Goal: Find specific page/section: Find specific page/section

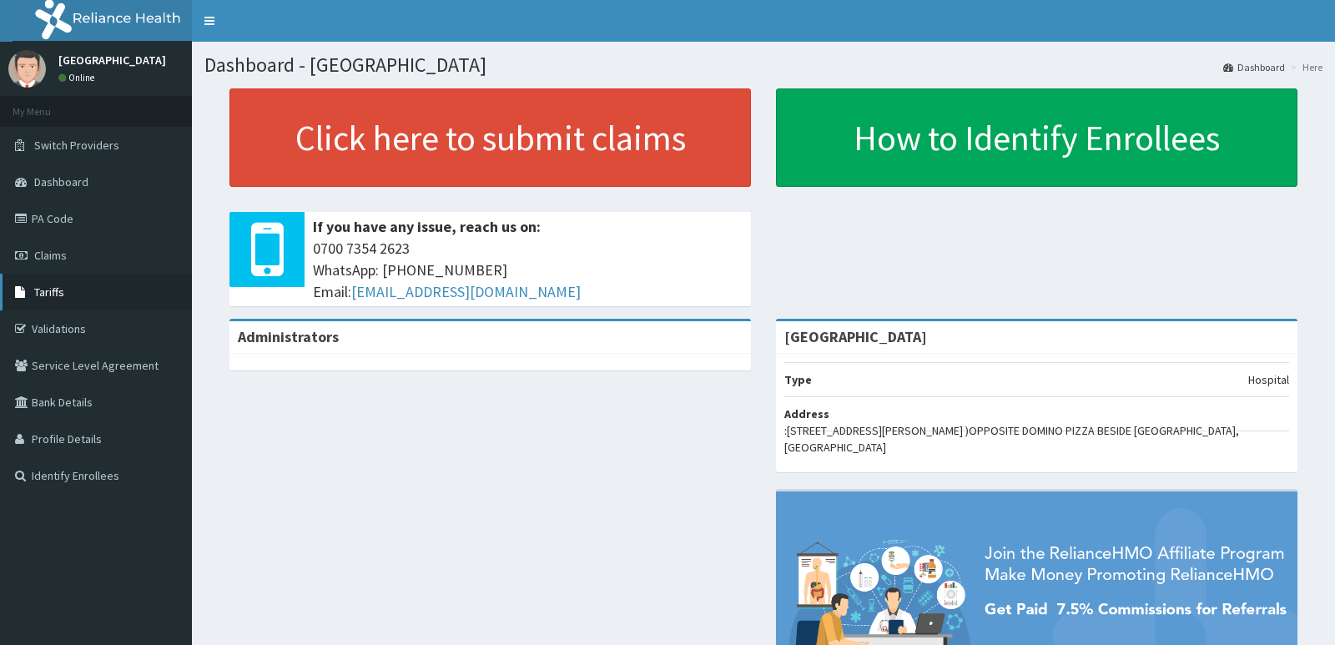
click at [52, 294] on span "Tariffs" at bounding box center [49, 291] width 30 height 15
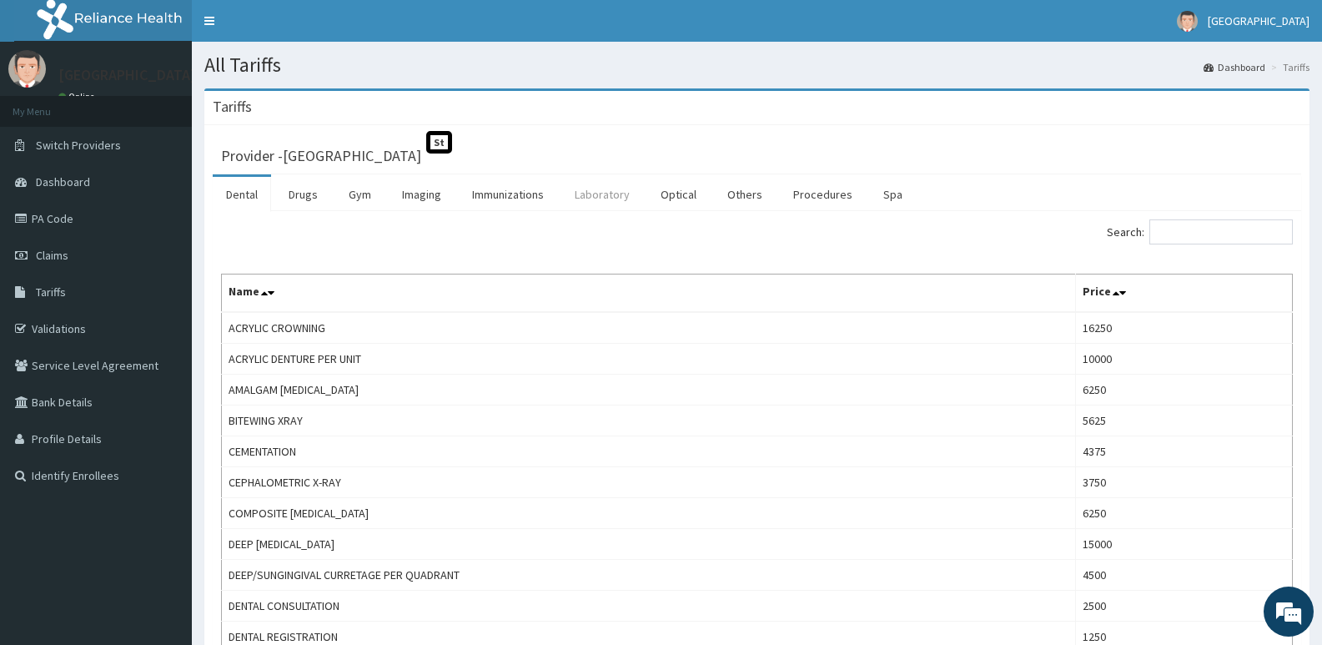
click at [639, 201] on link "Laboratory" at bounding box center [602, 194] width 82 height 35
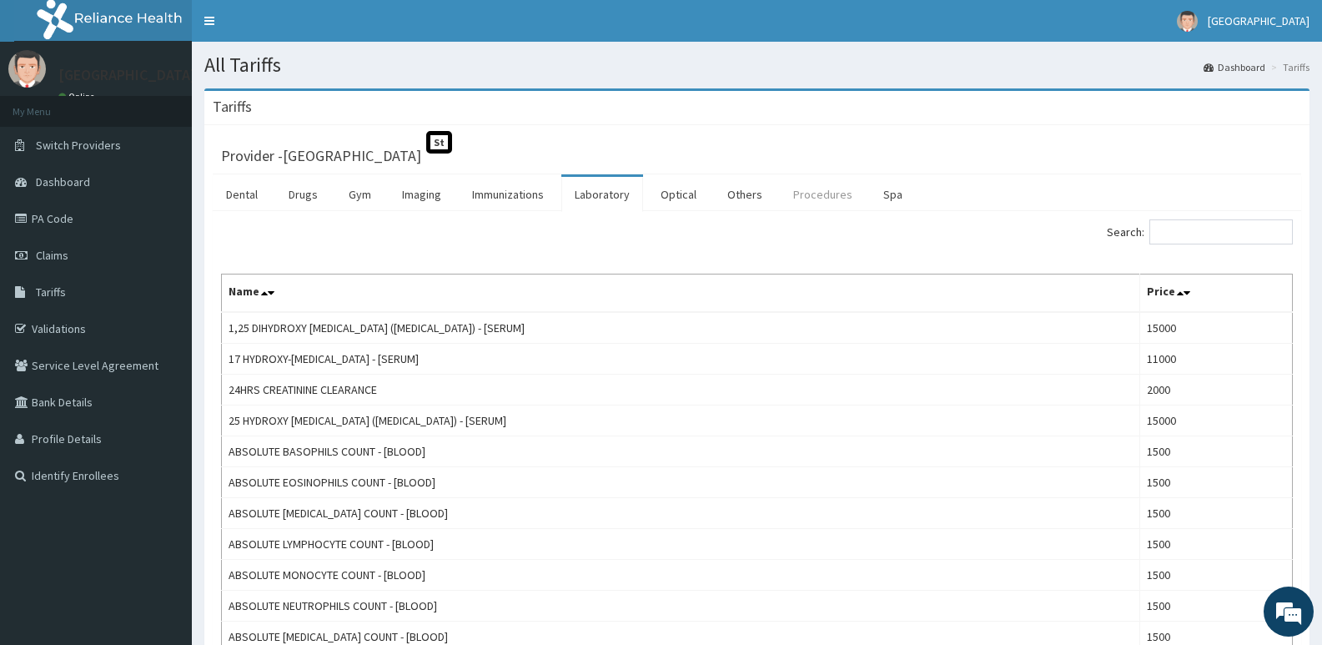
click at [829, 204] on link "Procedures" at bounding box center [823, 194] width 86 height 35
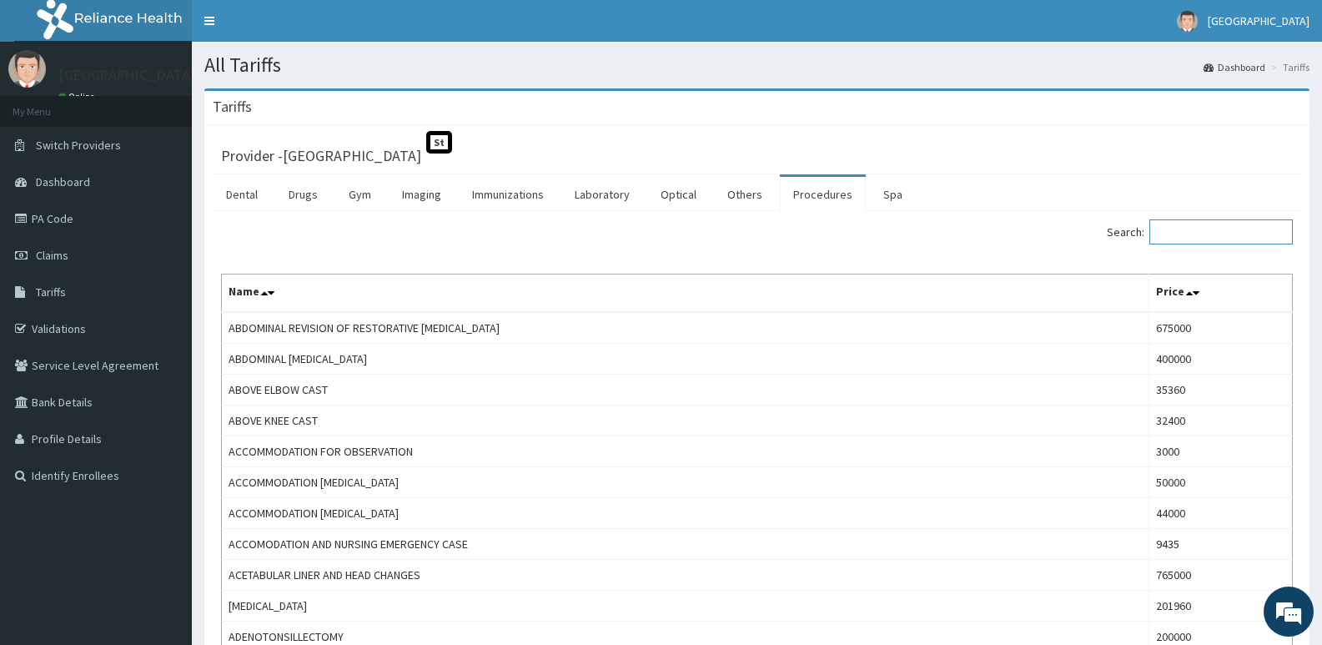
click at [1178, 227] on input "Search:" at bounding box center [1221, 231] width 143 height 25
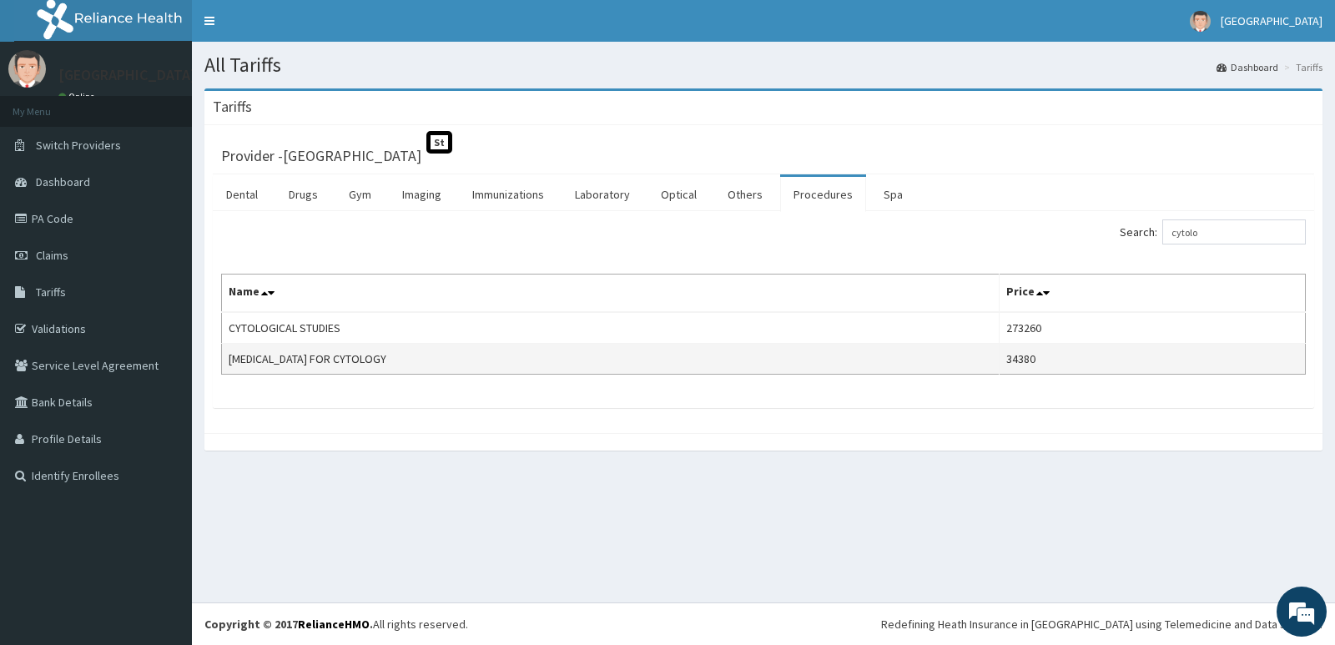
click at [228, 361] on td "FINE NEEDLE ASPIRATION FOR CYTOLOGY" at bounding box center [610, 359] width 777 height 31
drag, startPoint x: 229, startPoint y: 359, endPoint x: 433, endPoint y: 370, distance: 204.7
click at [433, 370] on td "FINE NEEDLE ASPIRATION FOR CYTOLOGY" at bounding box center [610, 359] width 777 height 31
copy td "FINE NEEDLE ASPIRATION FOR CYTOLOGY"
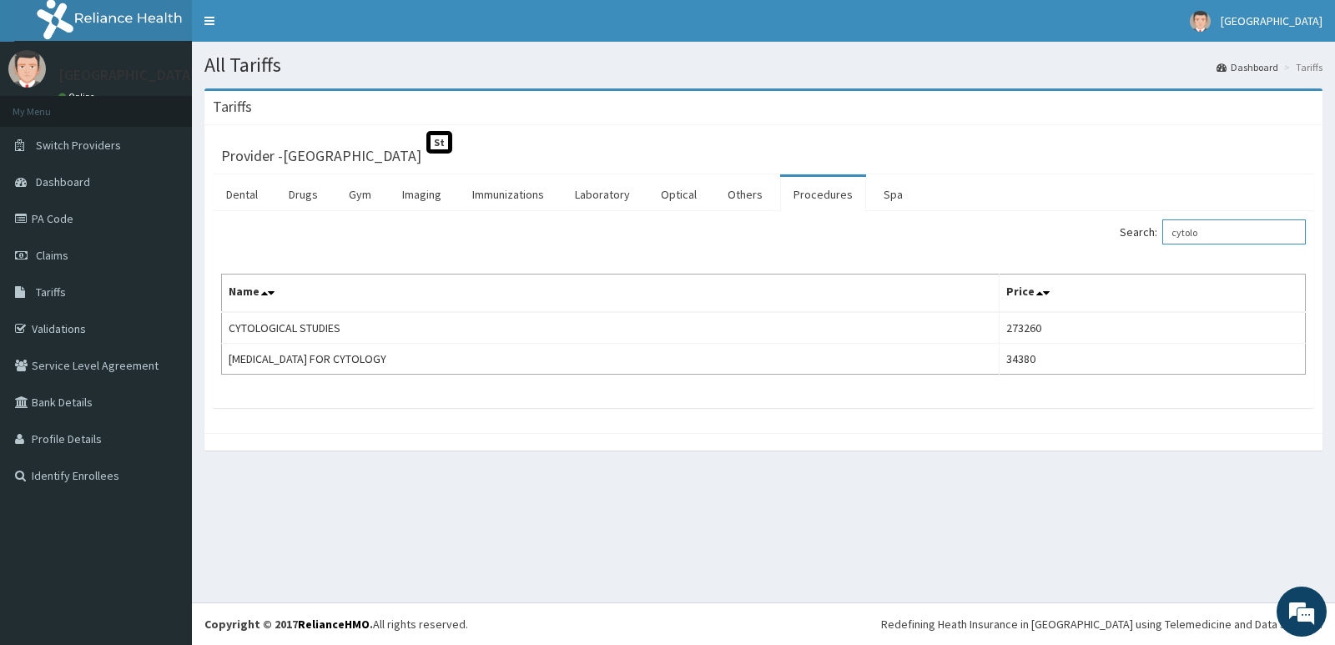
drag, startPoint x: 1225, startPoint y: 238, endPoint x: 1009, endPoint y: 226, distance: 217.2
click at [1009, 226] on div "Search: cytolo" at bounding box center [1041, 233] width 530 height 29
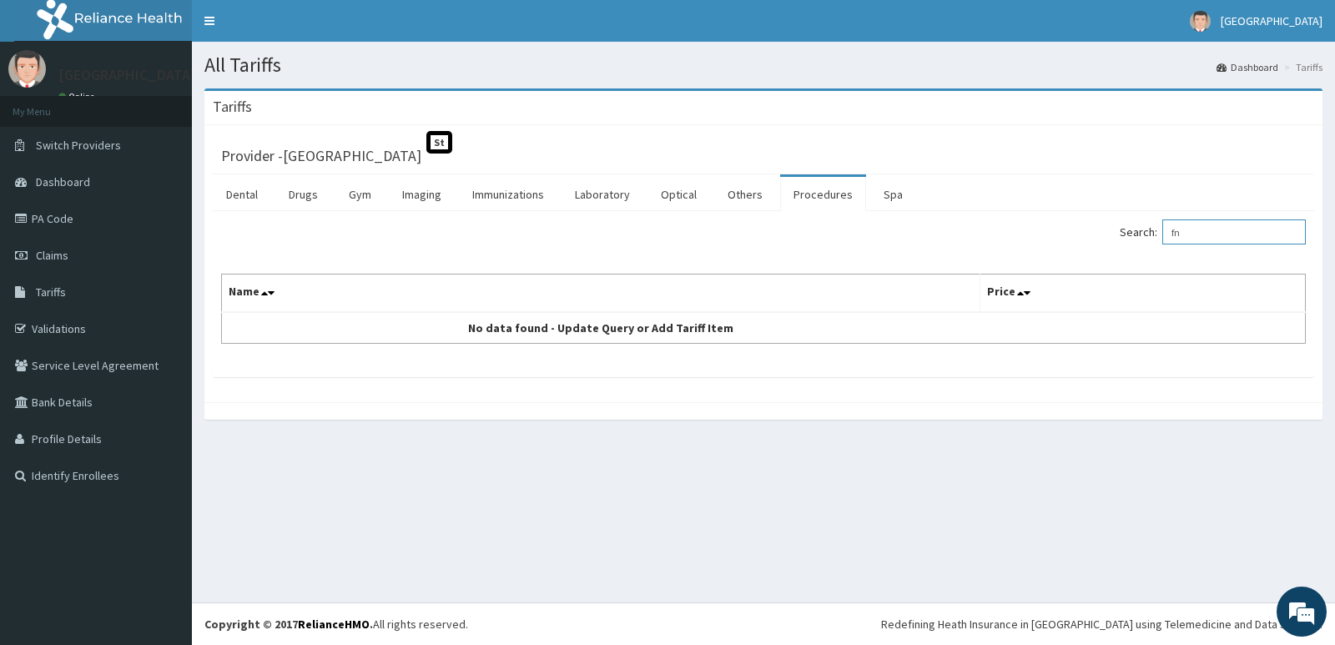
type input "f"
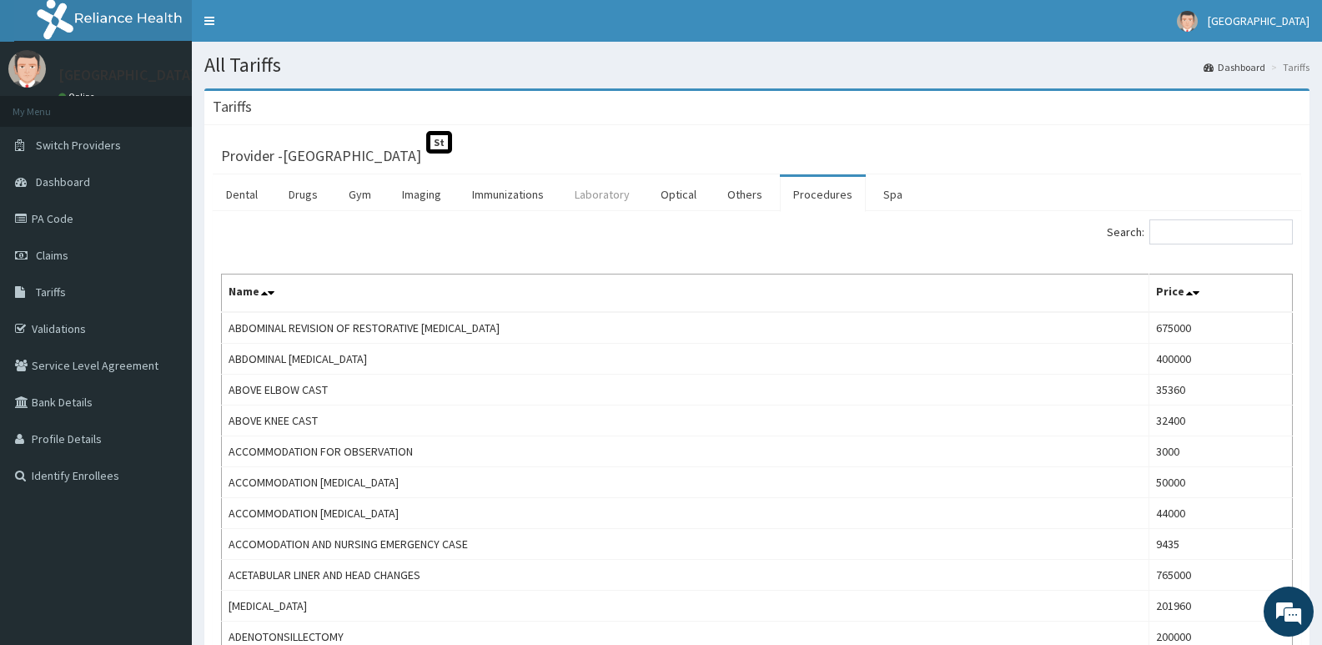
click at [600, 201] on link "Laboratory" at bounding box center [602, 194] width 82 height 35
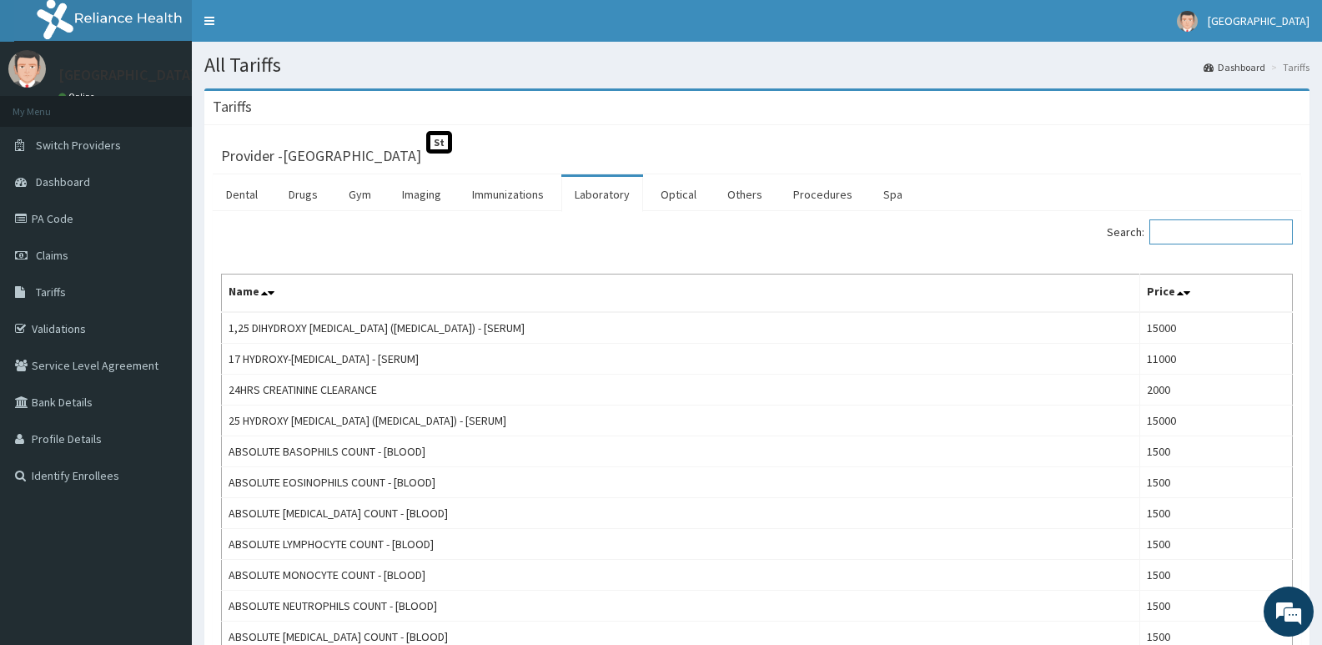
click at [1221, 238] on input "Search:" at bounding box center [1221, 231] width 143 height 25
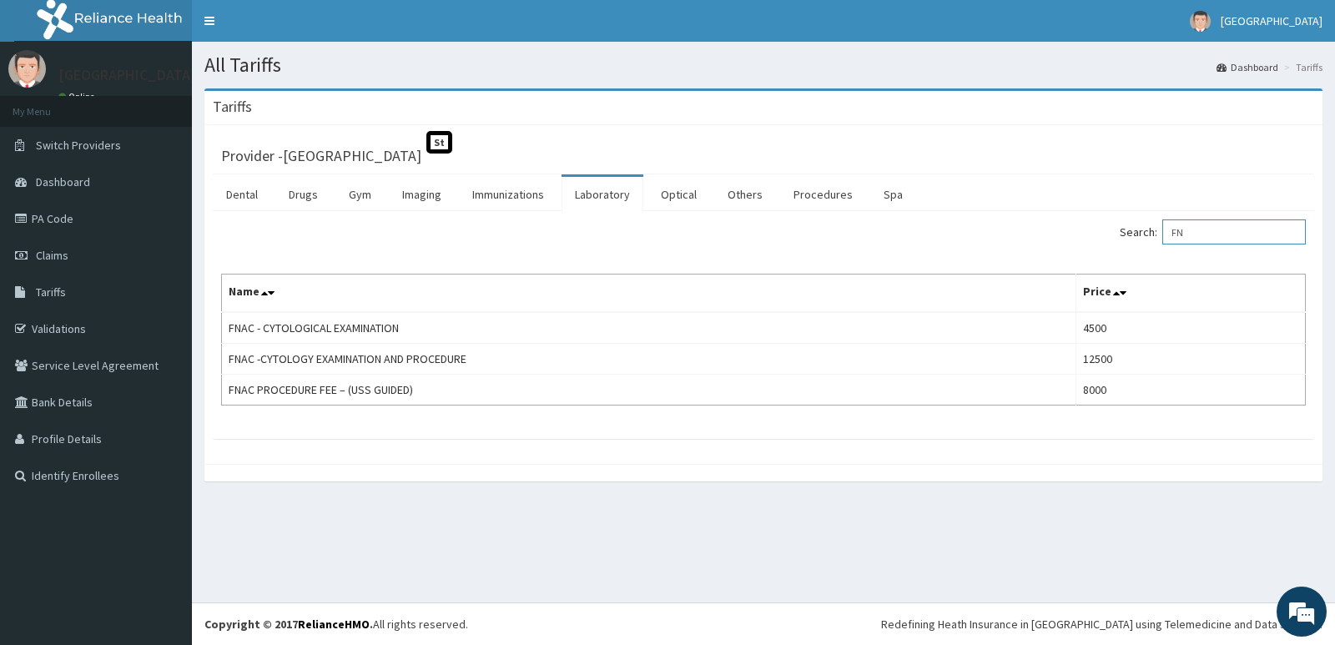
type input "F"
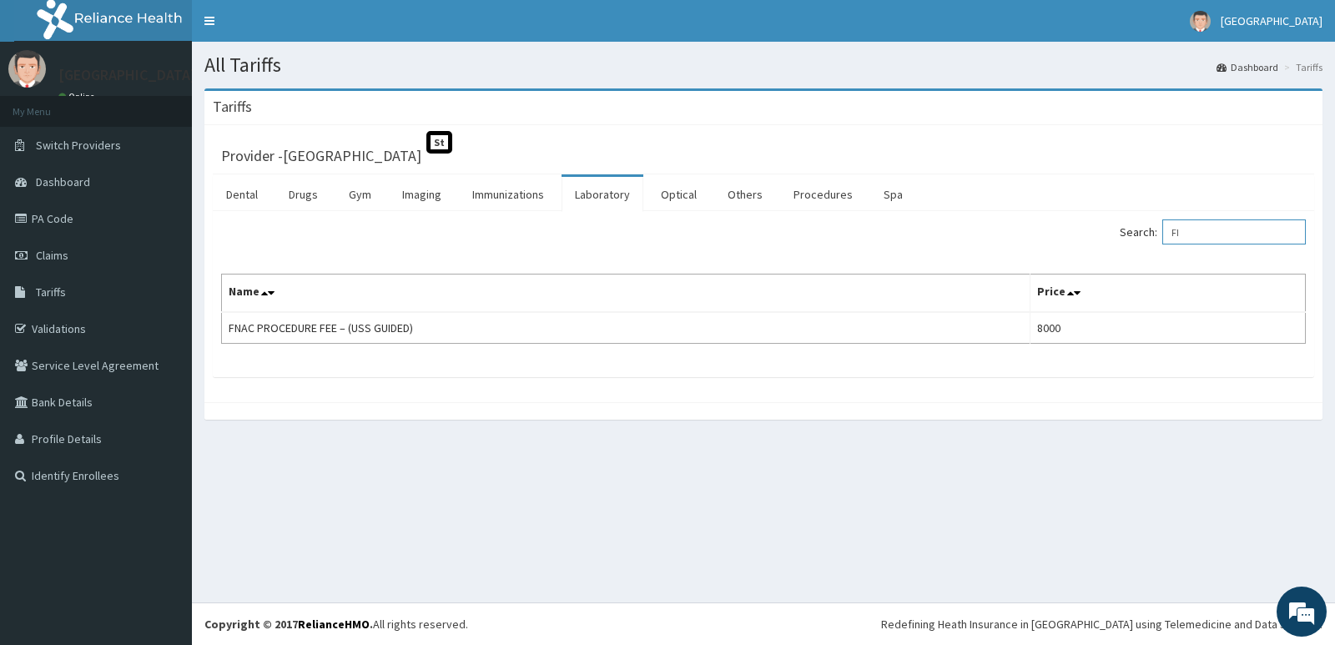
type input "F"
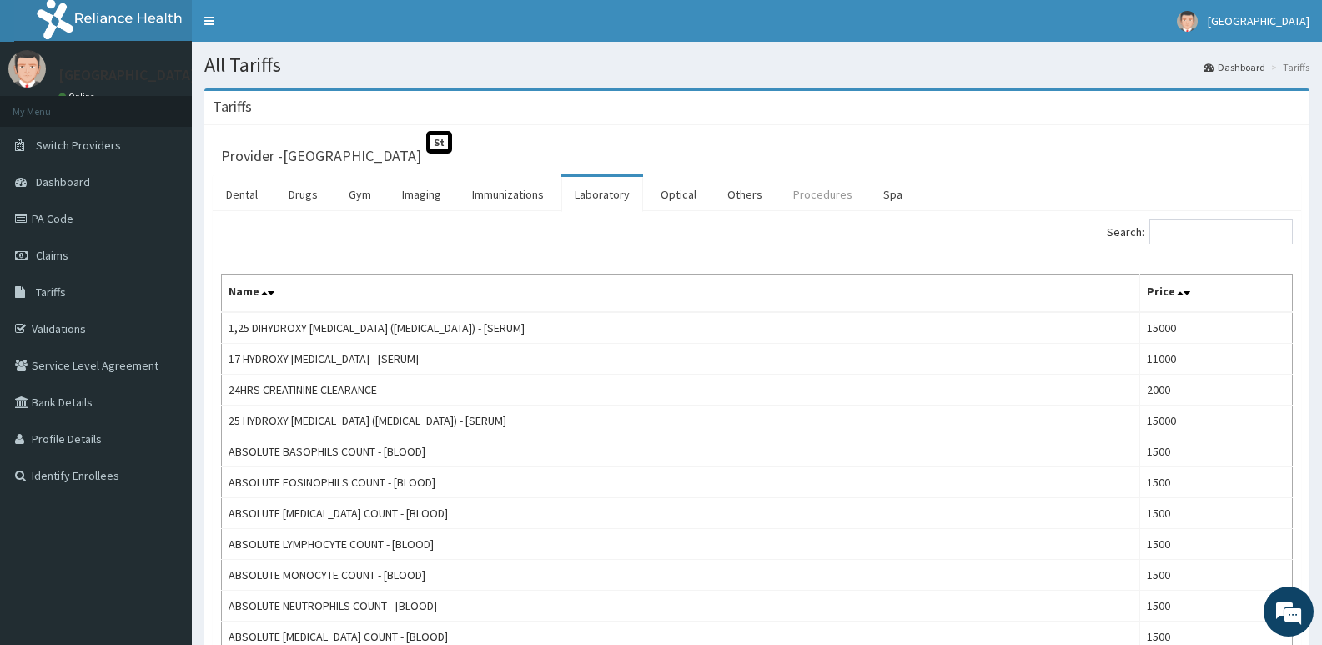
click at [843, 197] on link "Procedures" at bounding box center [823, 194] width 86 height 35
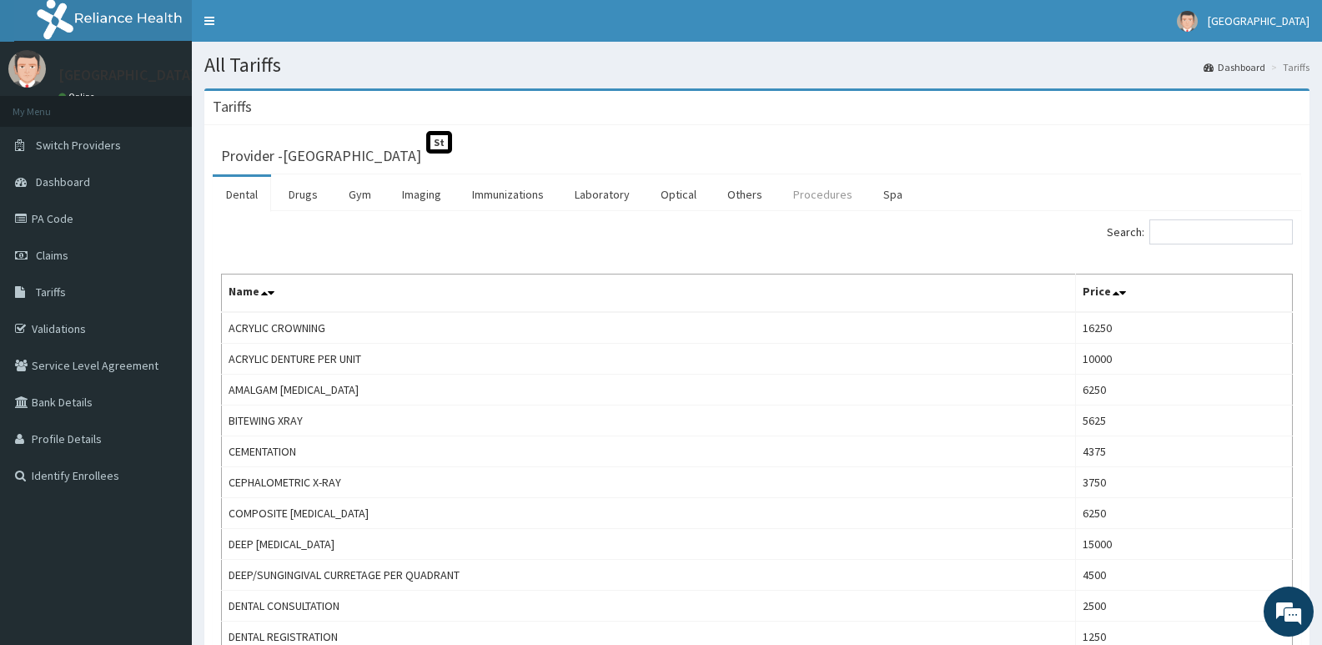
click at [827, 193] on link "Procedures" at bounding box center [823, 194] width 86 height 35
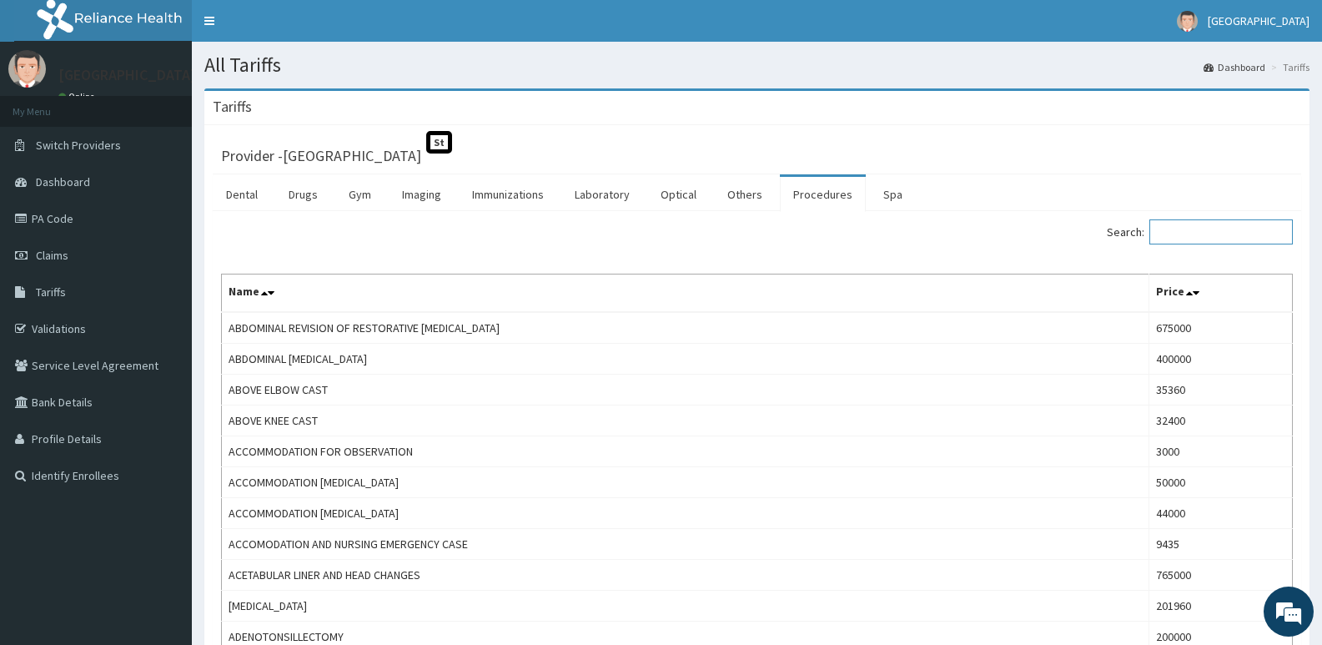
click at [1211, 227] on input "Search:" at bounding box center [1221, 231] width 143 height 25
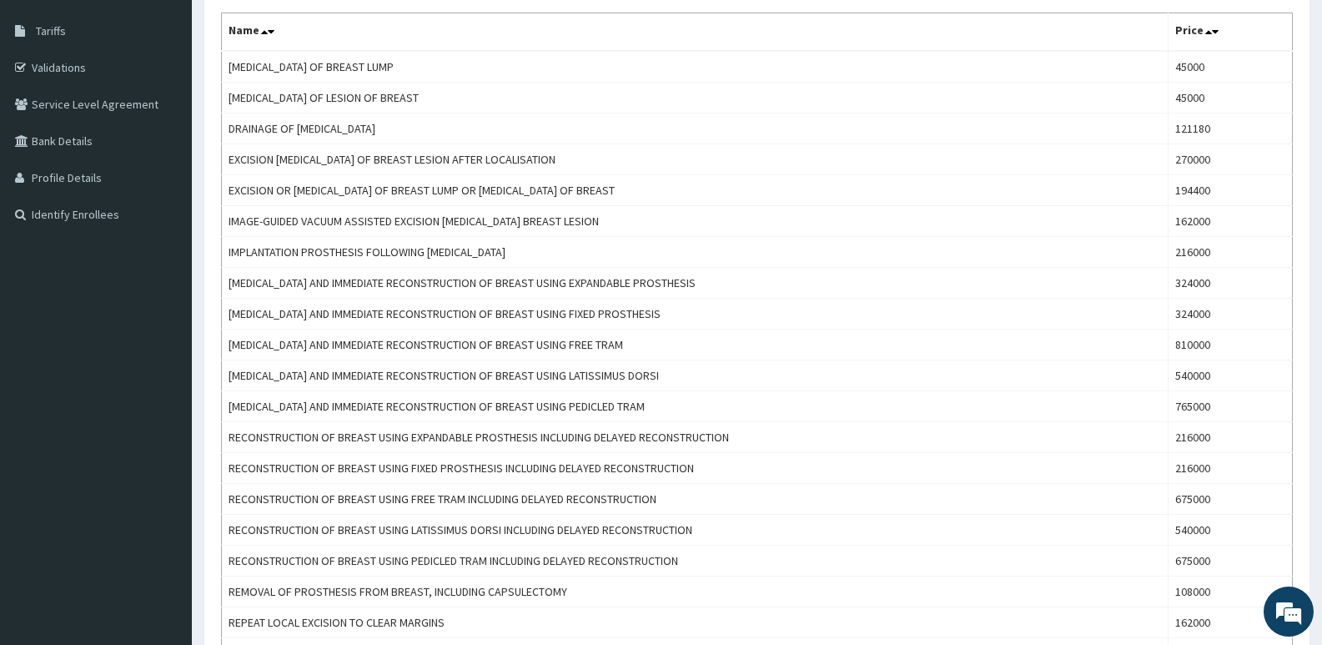
scroll to position [259, 0]
type input "breast"
